Goal: Transaction & Acquisition: Download file/media

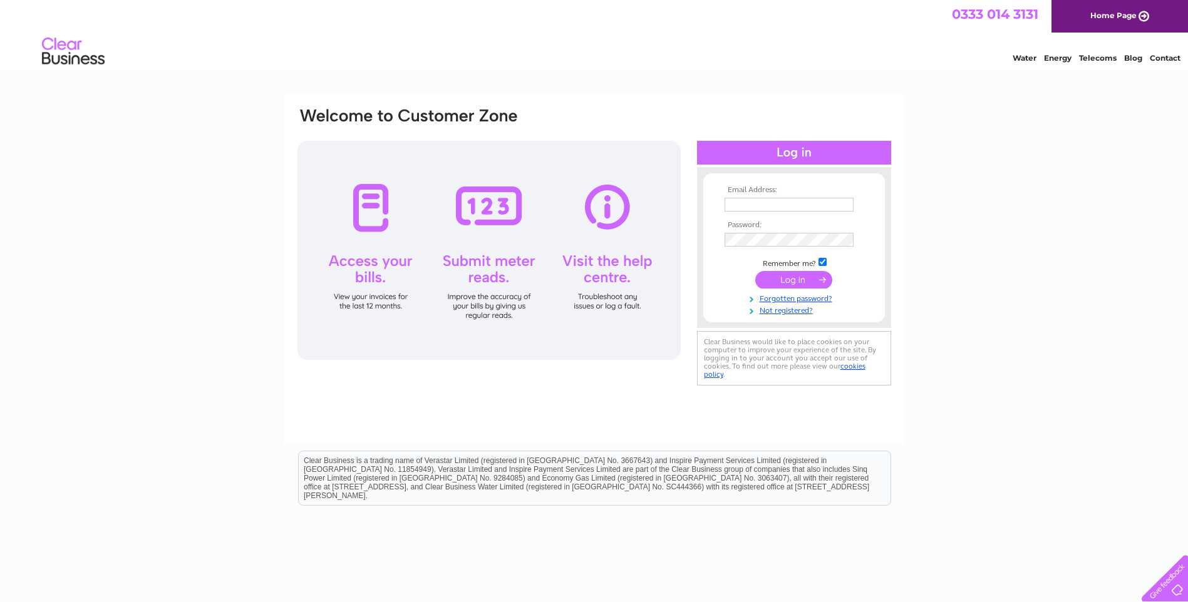
type input "justinsdg@aol.com"
click at [783, 281] on input "submit" at bounding box center [793, 280] width 77 height 18
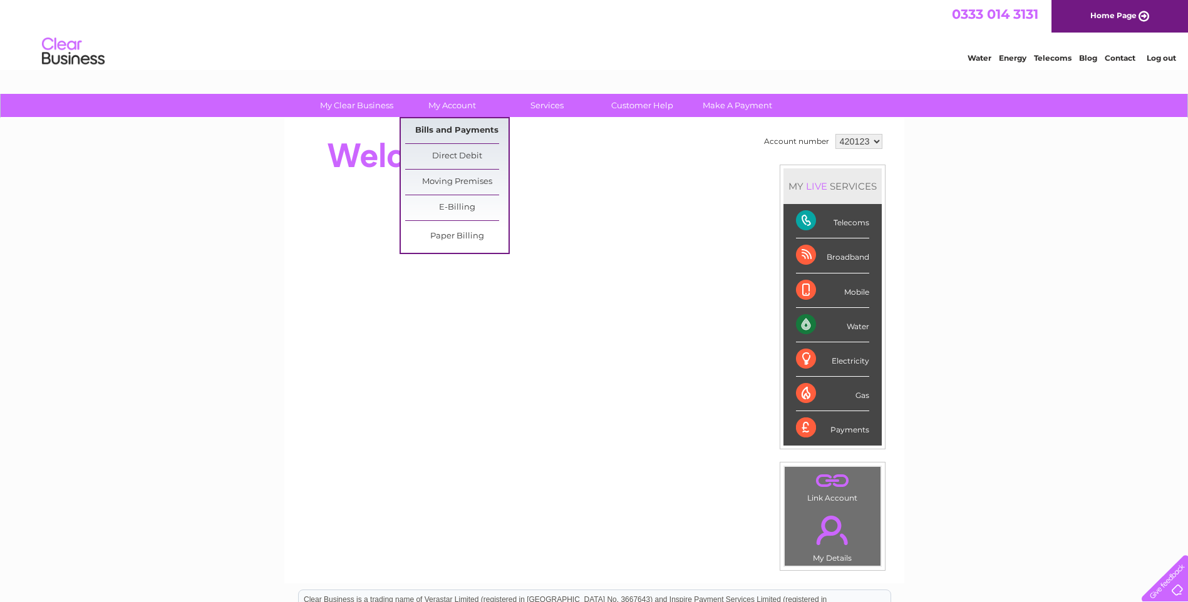
click at [459, 127] on link "Bills and Payments" at bounding box center [456, 130] width 103 height 25
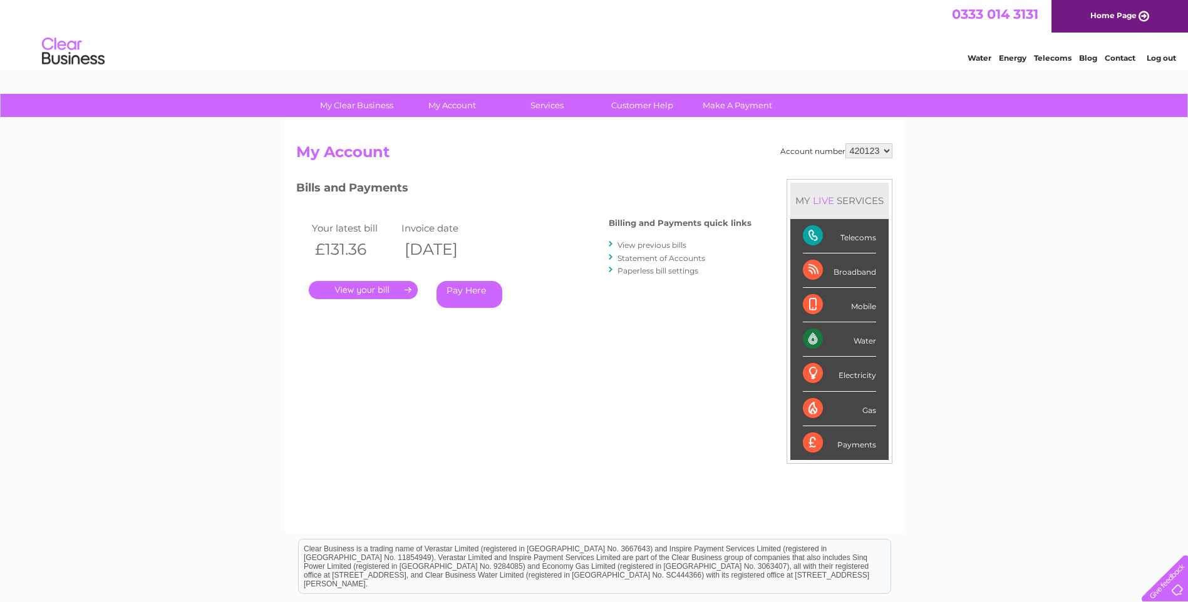
click at [381, 290] on link "." at bounding box center [363, 290] width 109 height 18
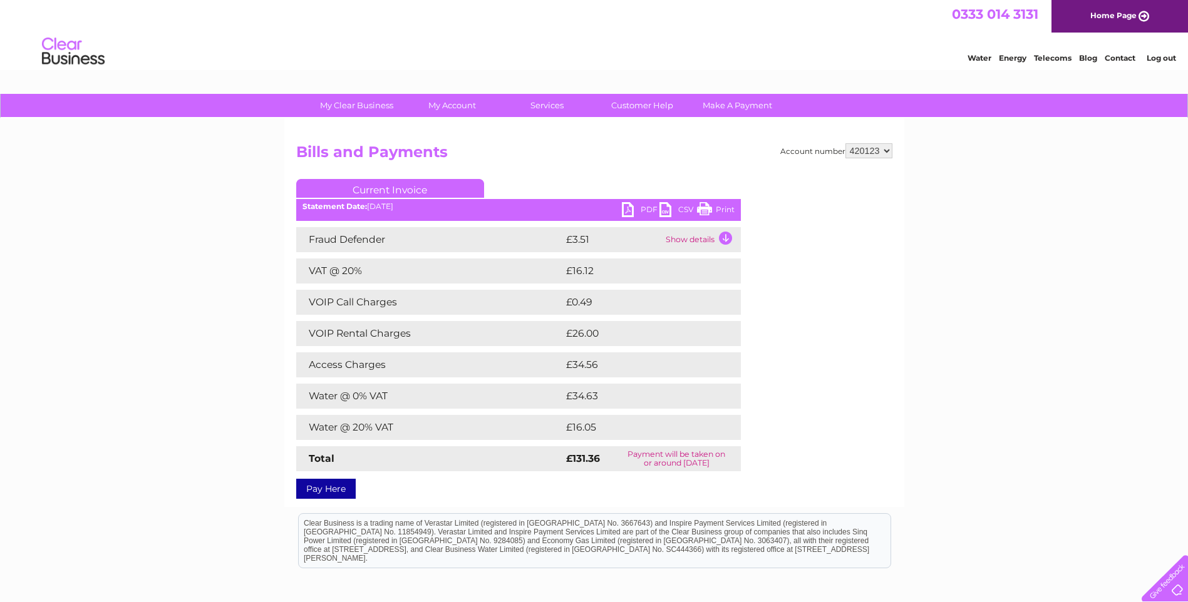
click at [627, 212] on link "PDF" at bounding box center [641, 211] width 38 height 18
